Goal: Check status: Check status

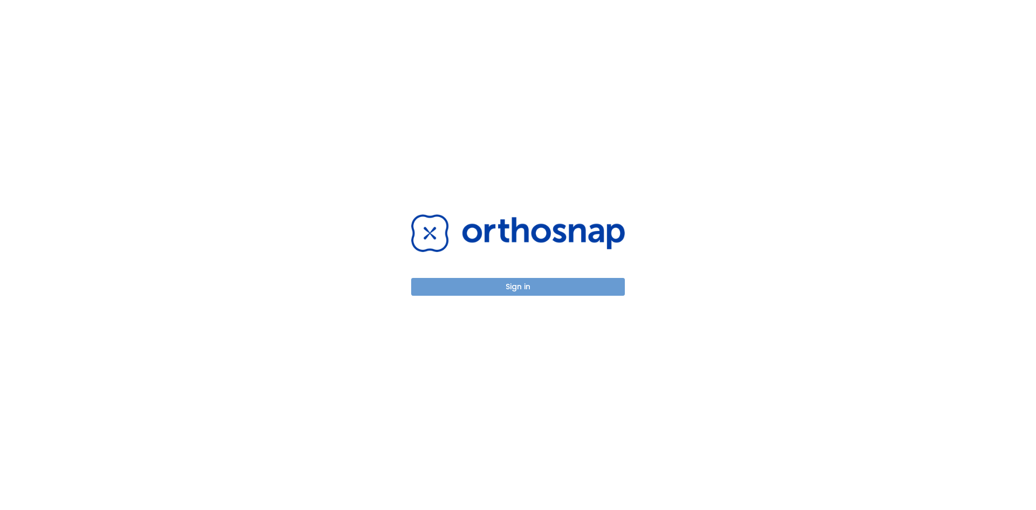
click at [575, 289] on button "Sign in" at bounding box center [518, 287] width 214 height 18
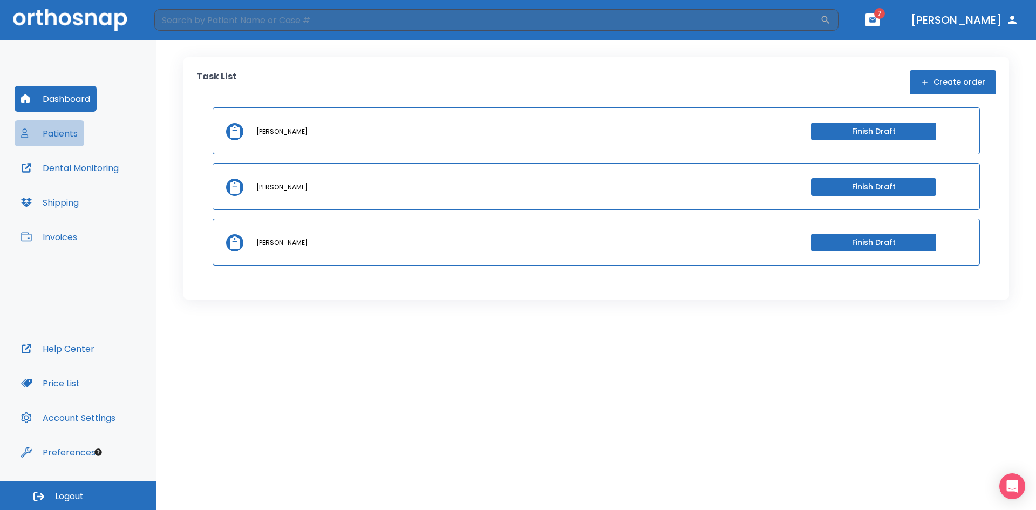
click at [52, 137] on button "Patients" at bounding box center [50, 133] width 70 height 26
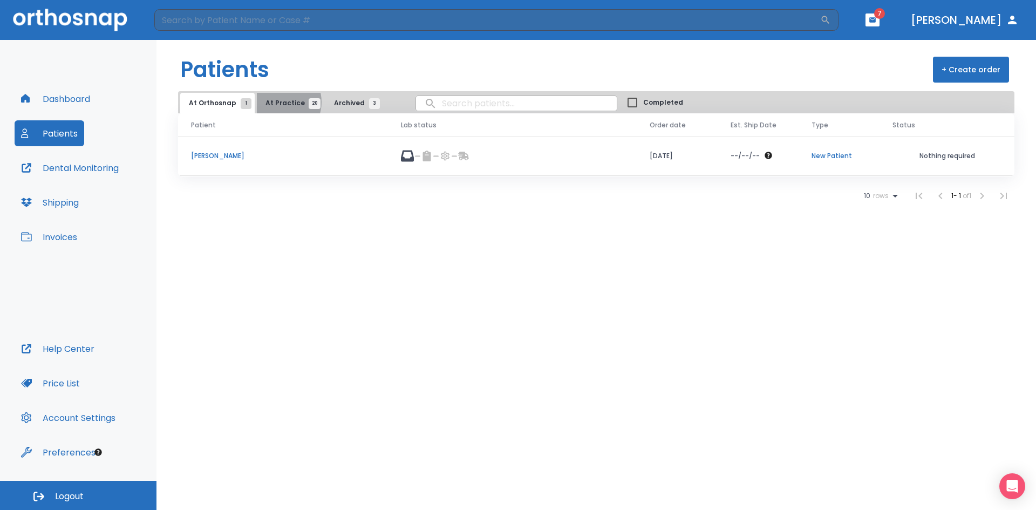
click at [276, 102] on span "At Practice 20" at bounding box center [290, 103] width 49 height 10
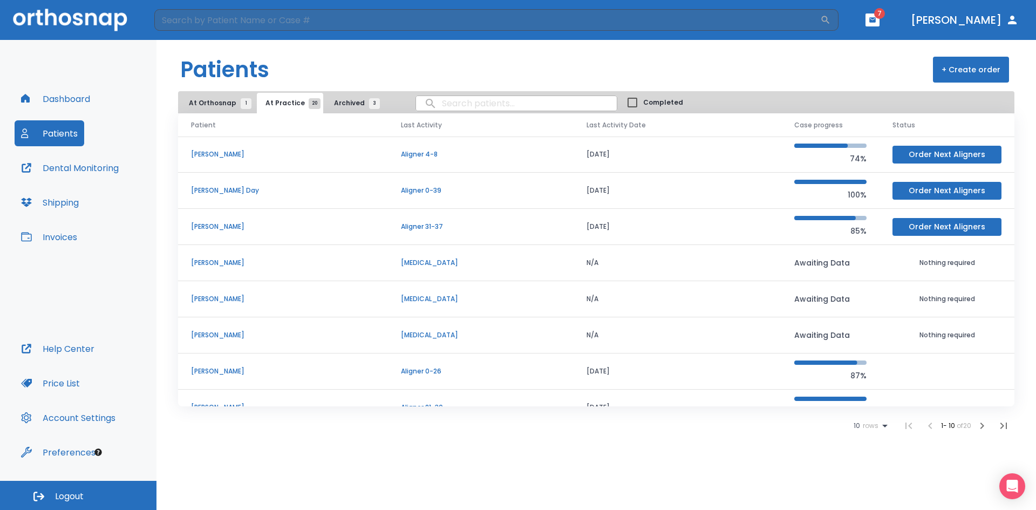
click at [421, 369] on p "Aligner 0-26" at bounding box center [481, 371] width 160 height 10
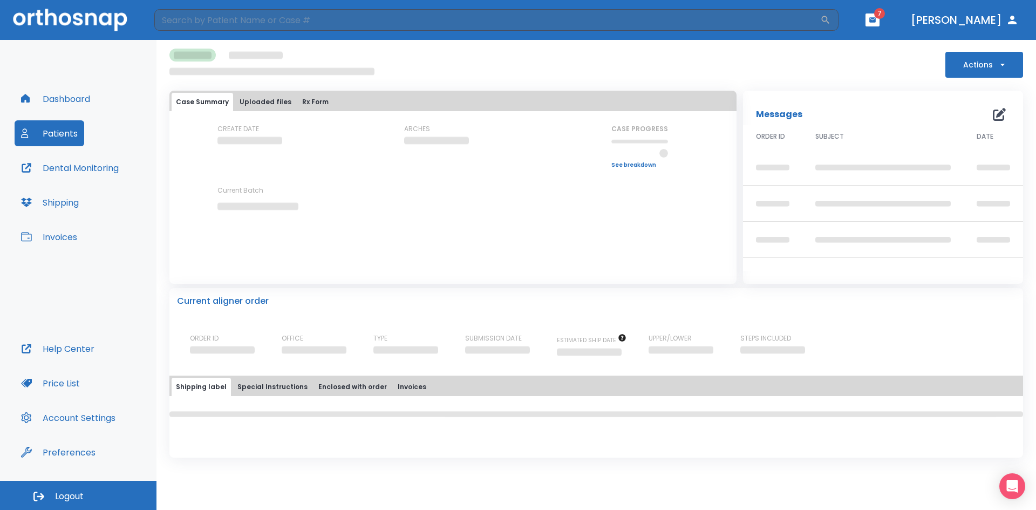
drag, startPoint x: 418, startPoint y: 357, endPoint x: 425, endPoint y: 318, distance: 39.5
click at [425, 318] on div "Current aligner order ORDER ID OFFICE TYPE SUBMISSION DATE ESTIMATED SHIP DATE …" at bounding box center [596, 323] width 854 height 70
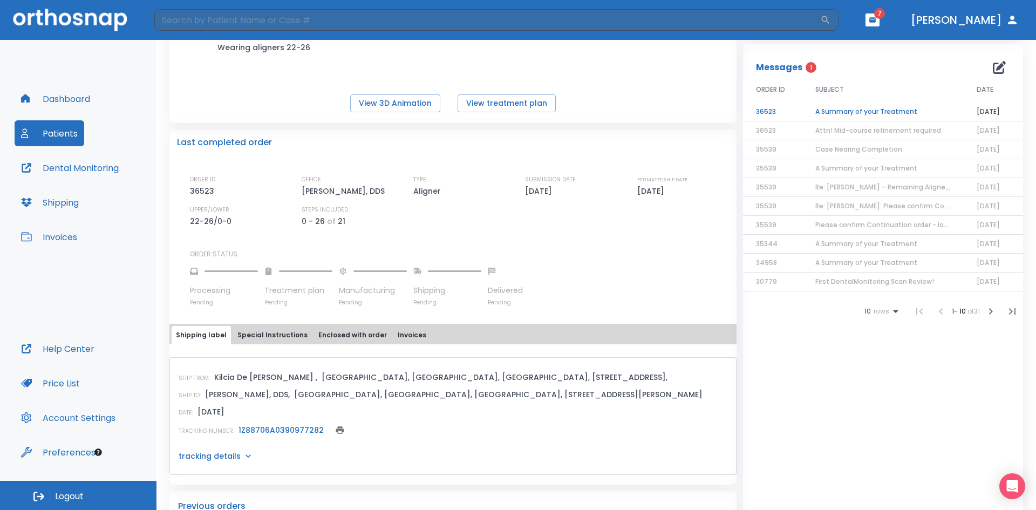
scroll to position [171, 0]
click at [261, 429] on link "1Z88706A0390977282" at bounding box center [281, 429] width 85 height 11
